Goal: Task Accomplishment & Management: Use online tool/utility

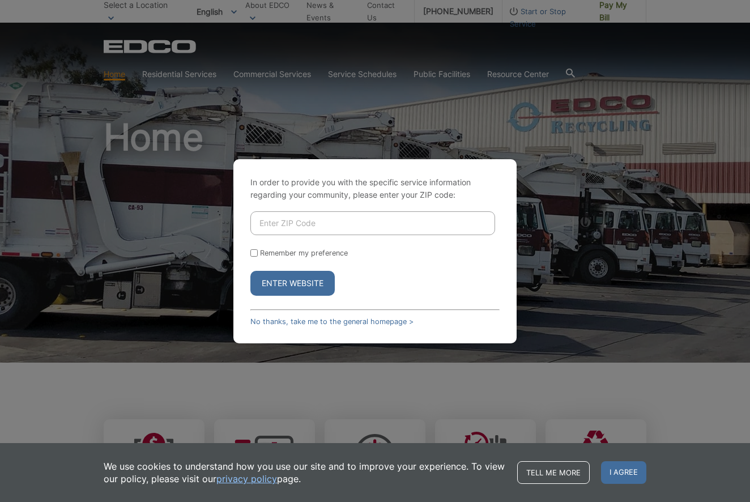
click at [266, 222] on input "Enter ZIP Code" at bounding box center [372, 223] width 245 height 24
type input "92024"
click at [255, 251] on input "Remember my preference" at bounding box center [253, 252] width 7 height 7
checkbox input "true"
click at [301, 282] on button "Enter Website" at bounding box center [292, 283] width 84 height 25
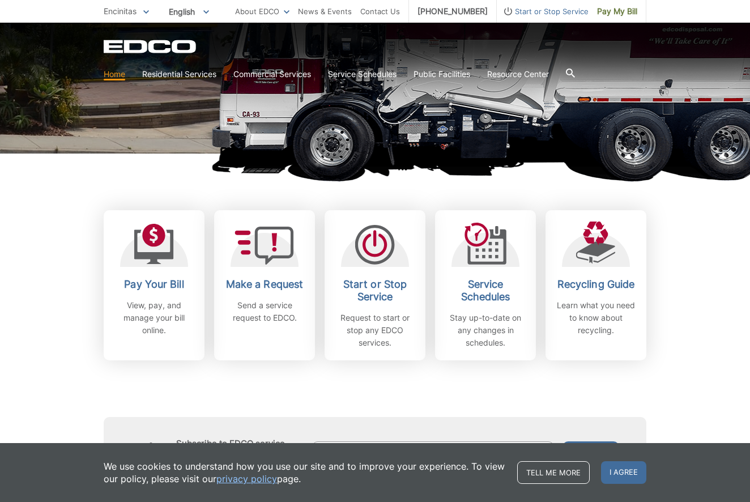
scroll to position [211, 0]
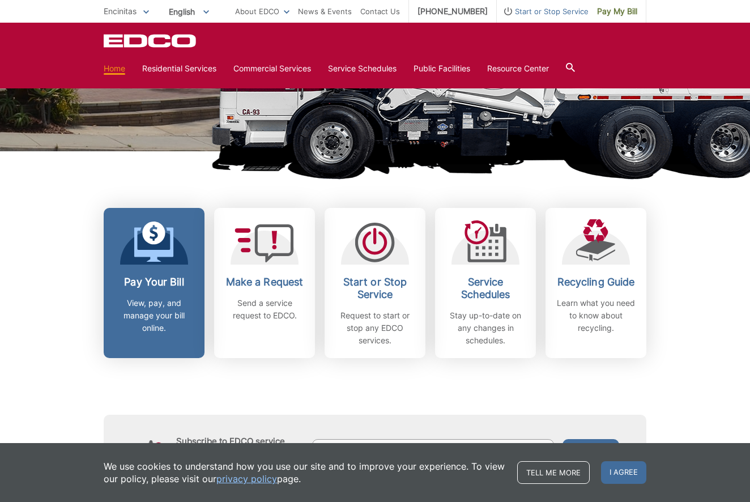
click at [152, 284] on h2 "Pay Your Bill" at bounding box center [154, 282] width 84 height 12
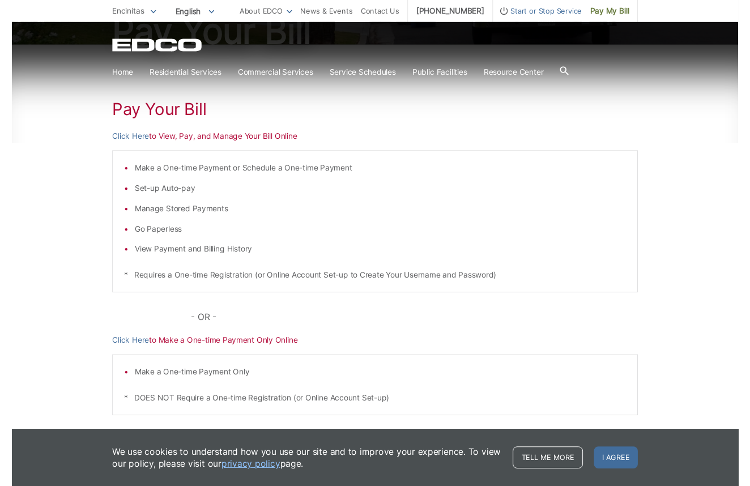
scroll to position [155, 0]
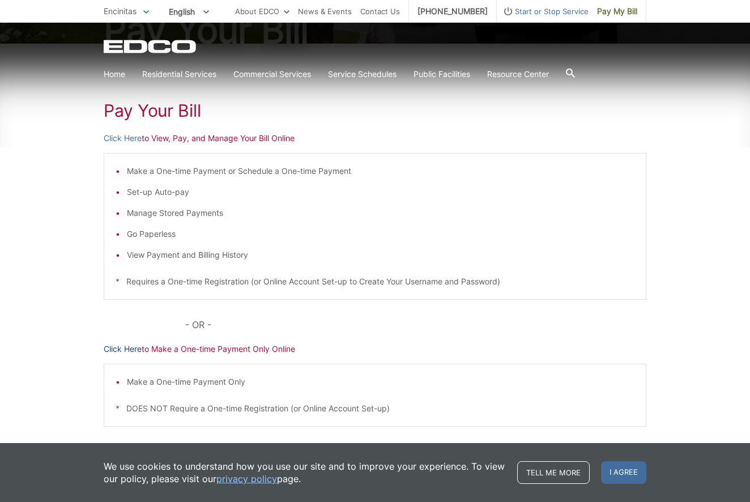
click at [123, 348] on link "Click Here" at bounding box center [123, 349] width 38 height 12
